Goal: Task Accomplishment & Management: Use online tool/utility

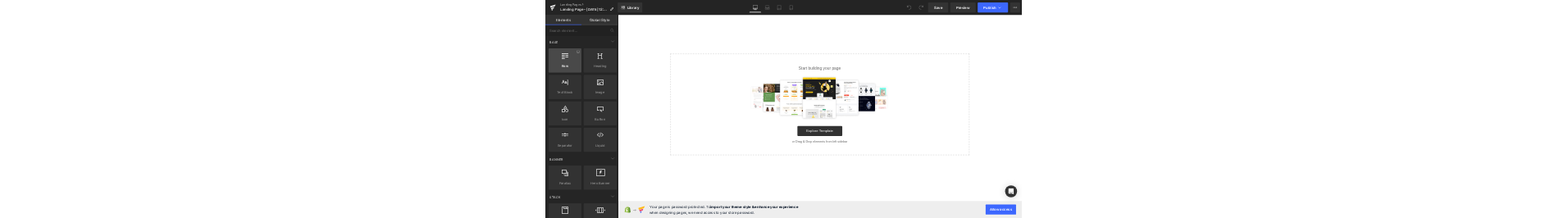
scroll to position [10, 0]
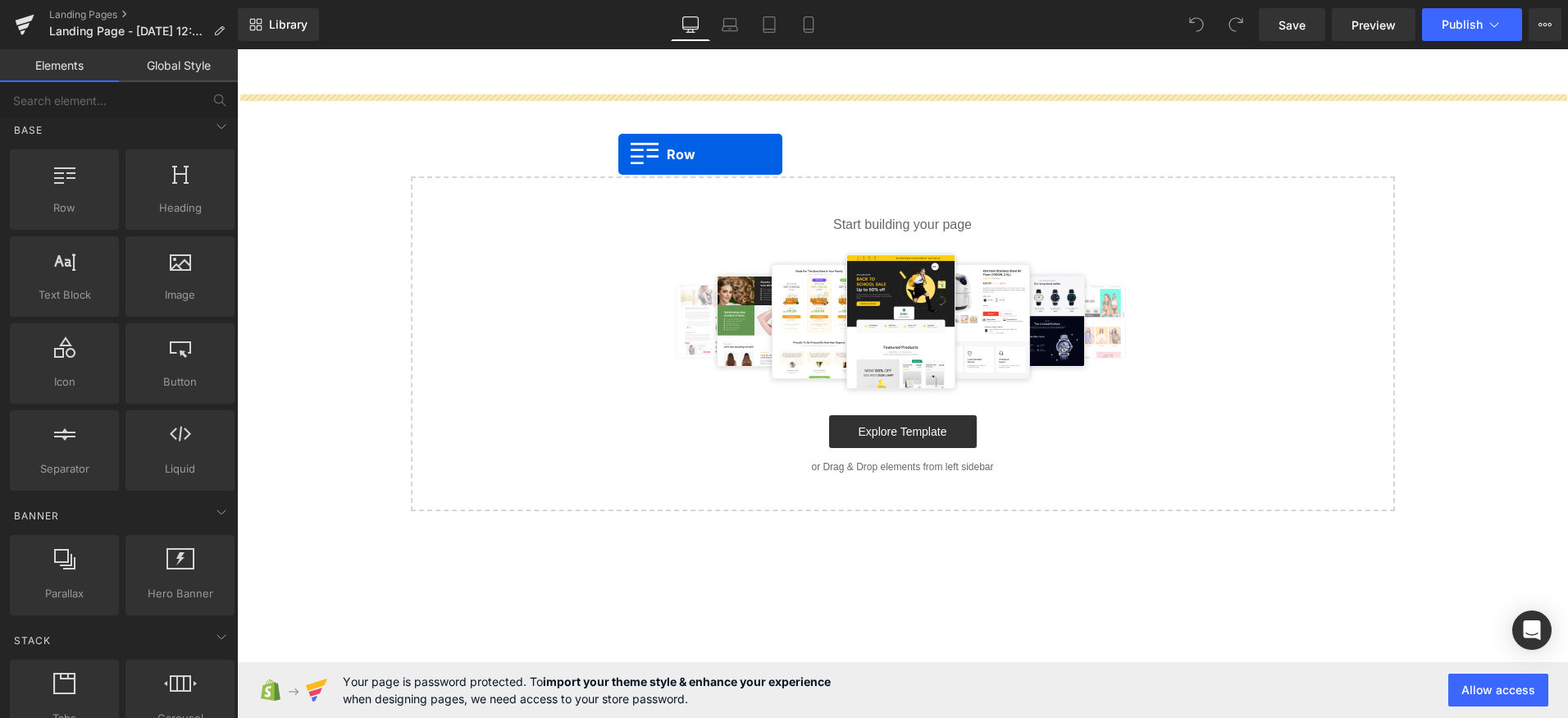
drag, startPoint x: 413, startPoint y: 238, endPoint x: 618, endPoint y: 154, distance: 221.5
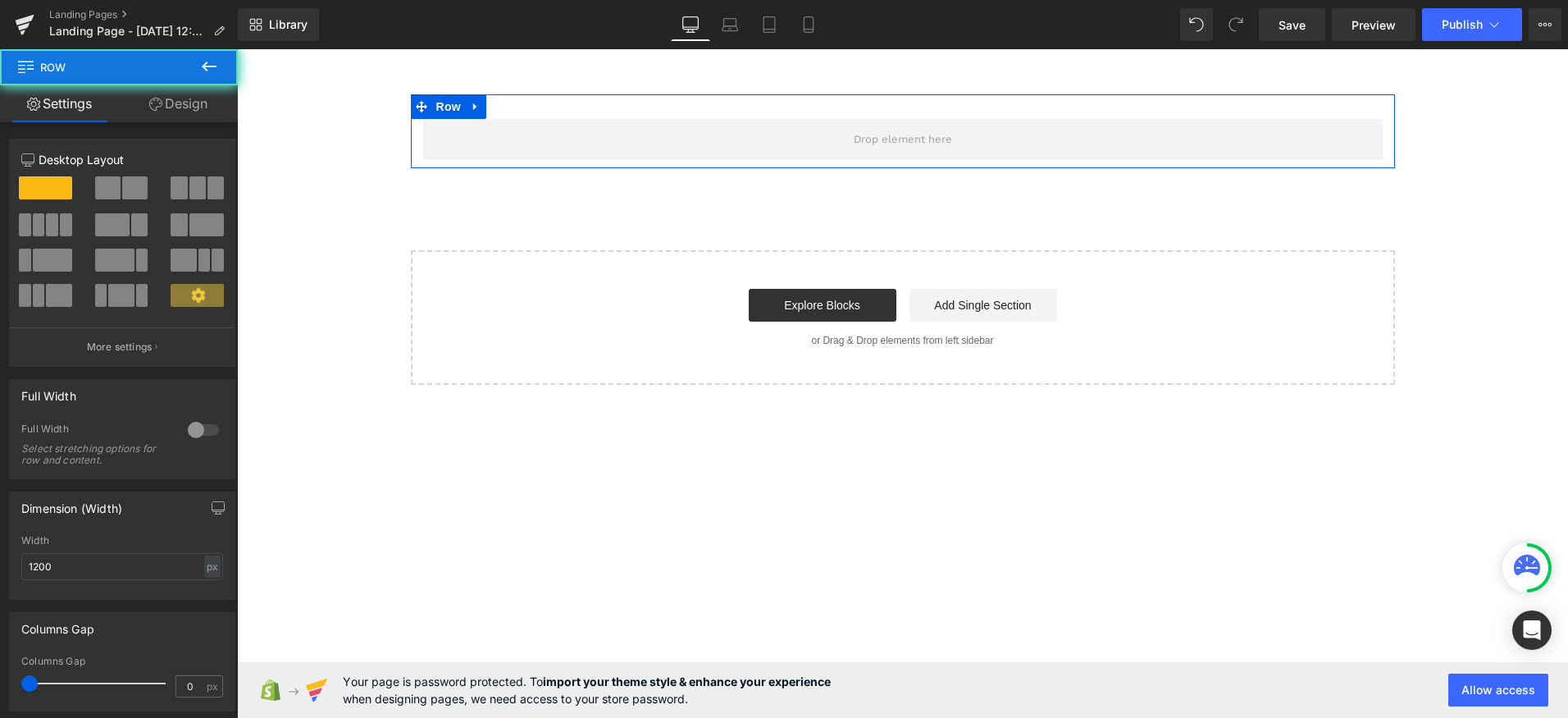
click at [645, 101] on div "Row" at bounding box center [903, 131] width 985 height 74
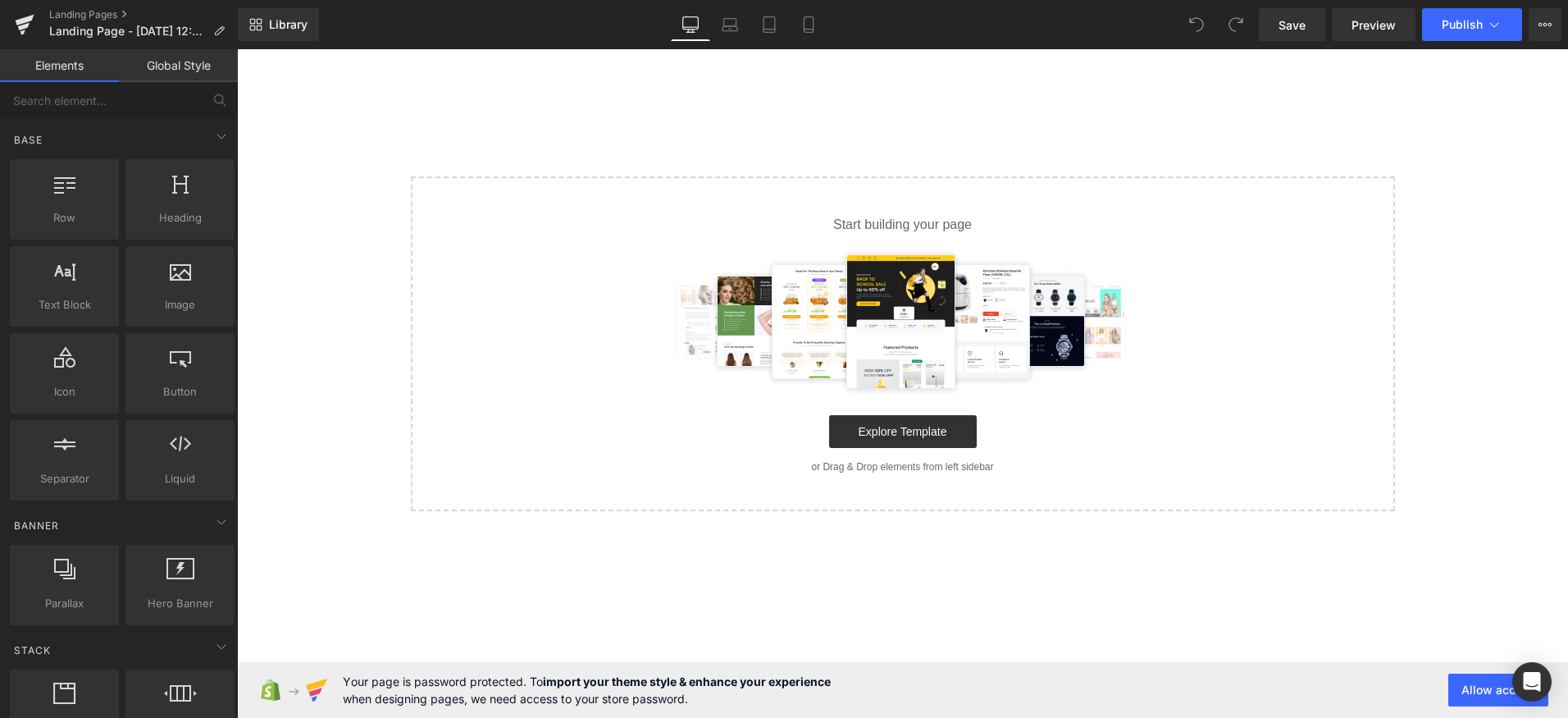
click at [851, 217] on html "Skip to content Submit Close search Home Catalog Select your layout" at bounding box center [903, 383] width 1331 height 669
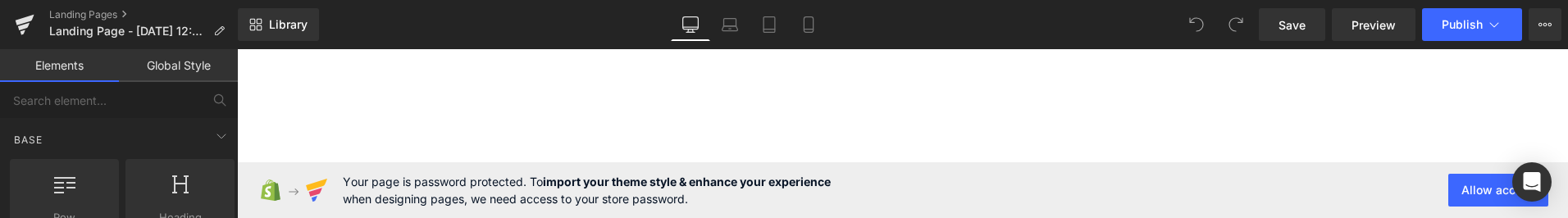
click at [430, 25] on div "Library Desktop Desktop Laptop Tablet Mobile Save Preview Publish Scheduled Vie…" at bounding box center [903, 25] width 1330 height 33
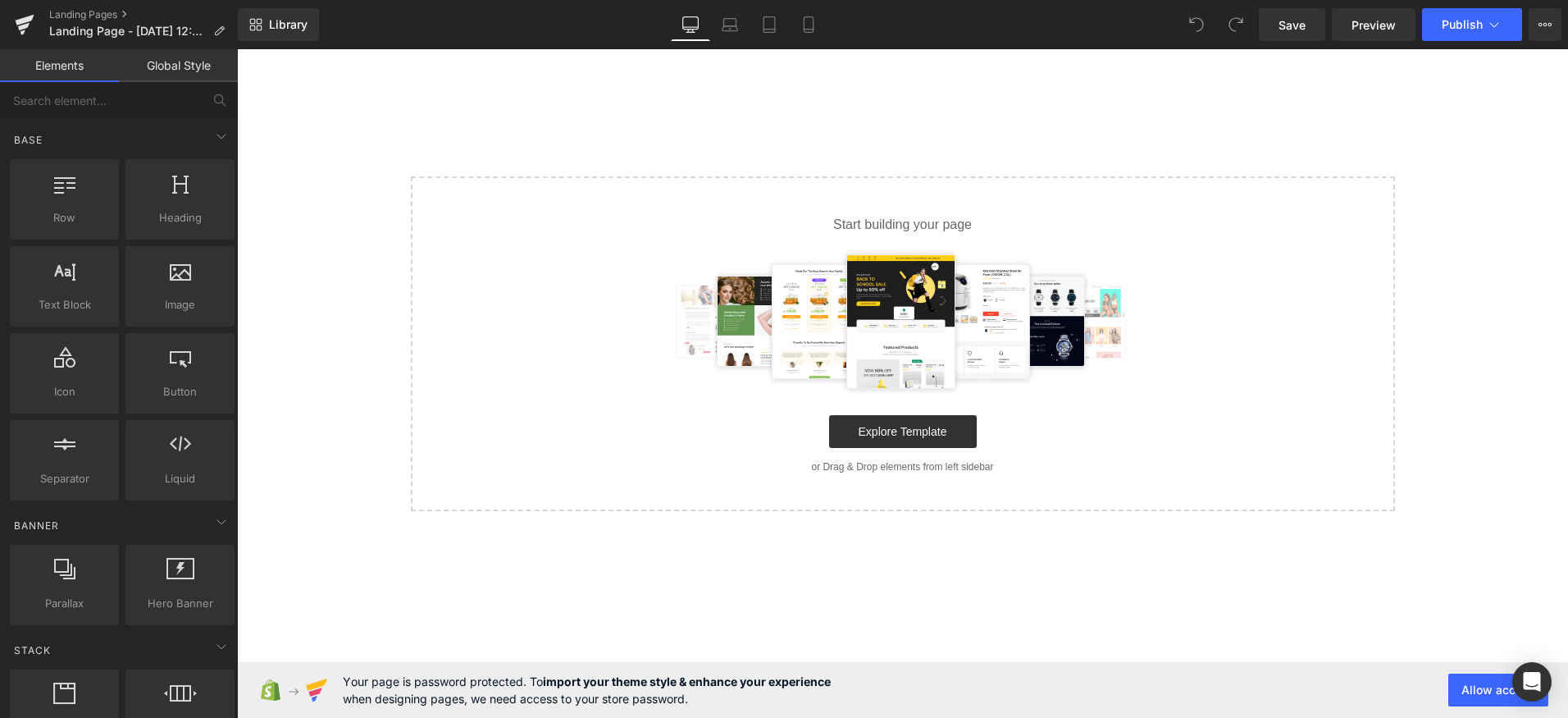
click at [237, 49] on div at bounding box center [237, 49] width 0 height 0
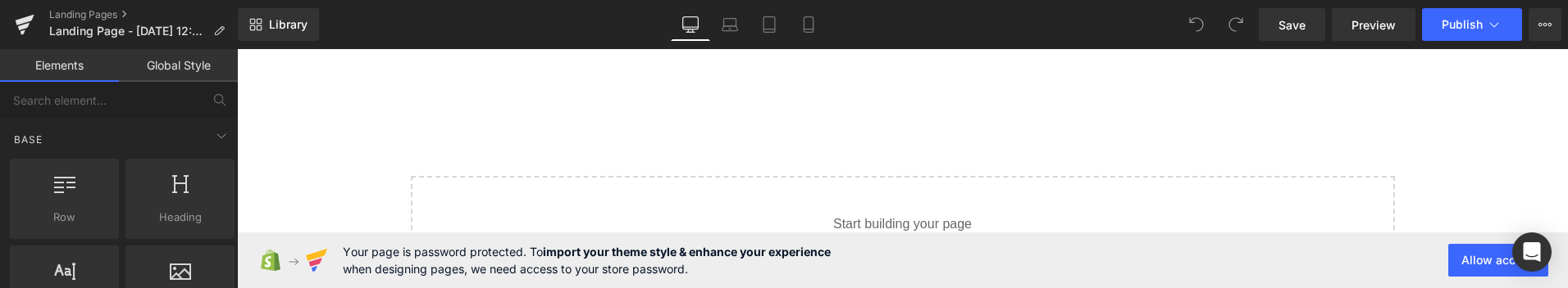
click at [737, 230] on div "Rendering Content" at bounding box center [785, 223] width 101 height 18
